Goal: Book appointment/travel/reservation

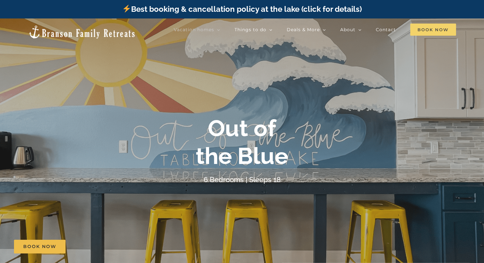
click at [432, 26] on span "Book Now" at bounding box center [433, 30] width 46 height 12
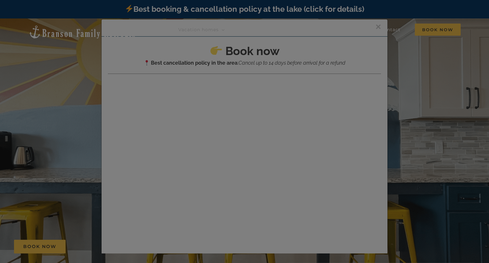
click at [228, 126] on div at bounding box center [244, 131] width 489 height 263
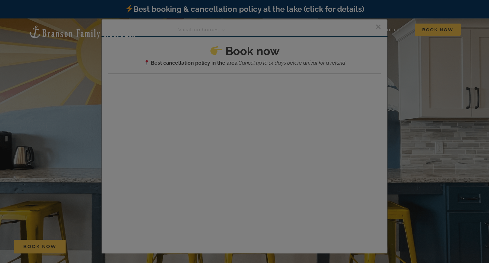
click at [228, 126] on div at bounding box center [244, 131] width 489 height 263
